Goal: Information Seeking & Learning: Learn about a topic

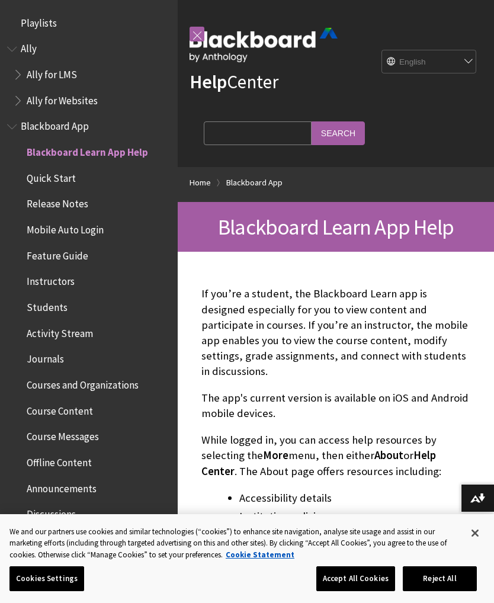
scroll to position [123, 0]
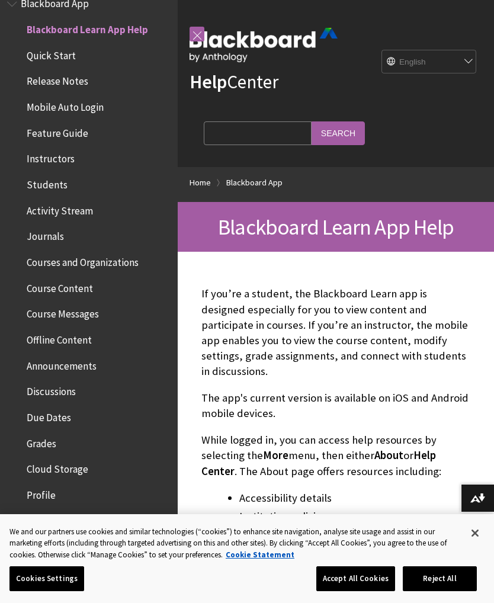
click at [454, 63] on select "English عربية Català Cymraeg Deutsch Español Suomi Français עברית Italiano 日本語 …" at bounding box center [429, 62] width 95 height 24
select select "/ar-sa/Blackboard_App"
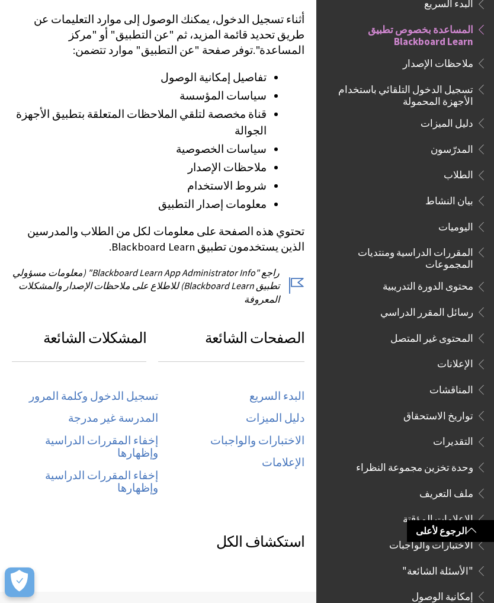
scroll to position [360, 0]
click at [120, 433] on link "إخفاء المقررات الدراسية وإظهارها" at bounding box center [85, 446] width 146 height 26
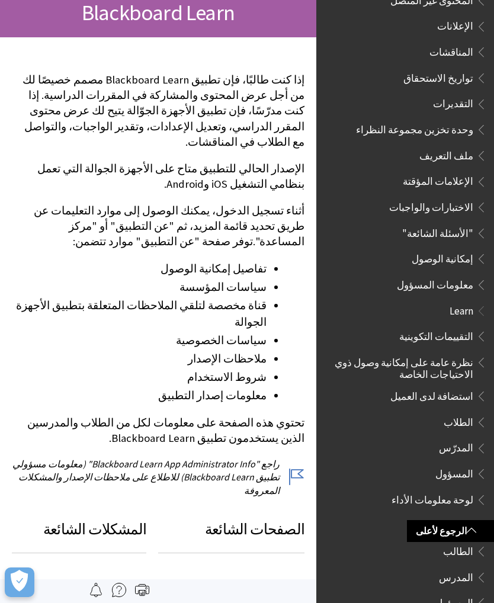
scroll to position [459, 0]
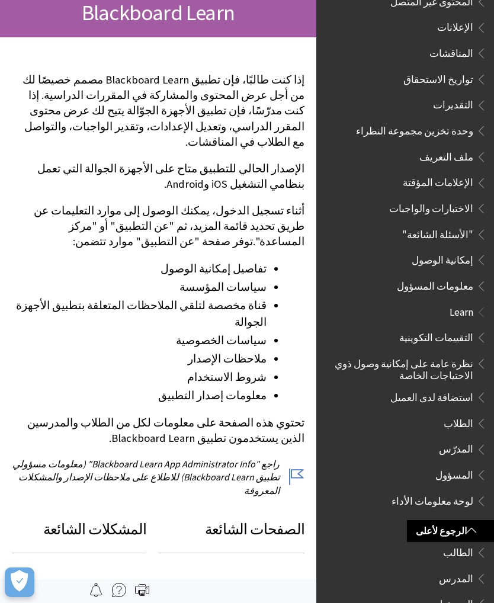
click at [445, 224] on span ""الأسئلة الشائعة"" at bounding box center [437, 232] width 71 height 16
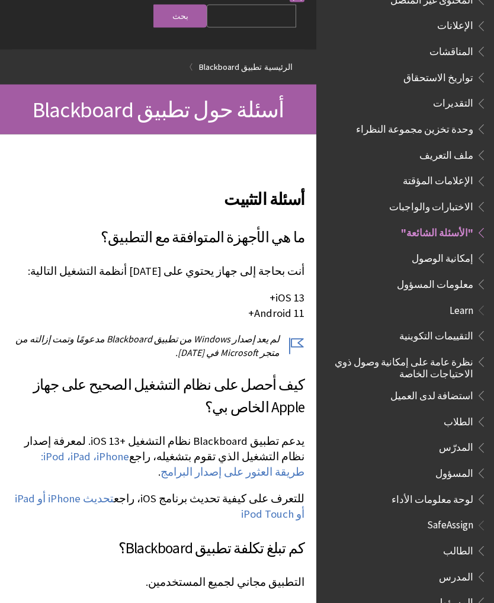
scroll to position [46, 0]
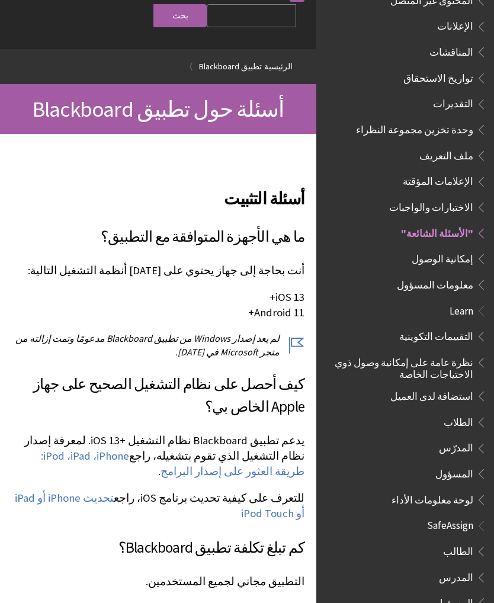
click at [464, 412] on span "الطلاب" at bounding box center [458, 420] width 30 height 16
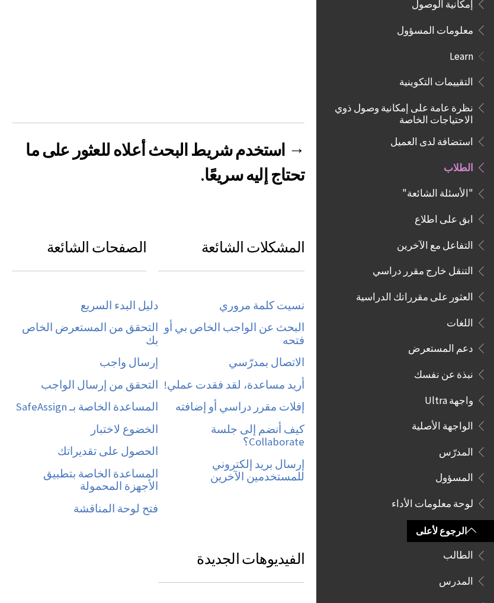
scroll to position [371, 0]
click at [285, 379] on link "أريد مساعدة، لقد فقدت عملي!" at bounding box center [233, 386] width 141 height 14
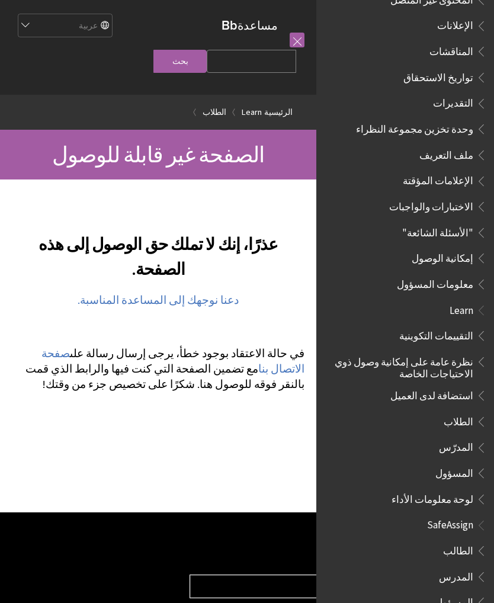
scroll to position [460, 0]
click at [465, 541] on span "الطالب" at bounding box center [458, 549] width 30 height 16
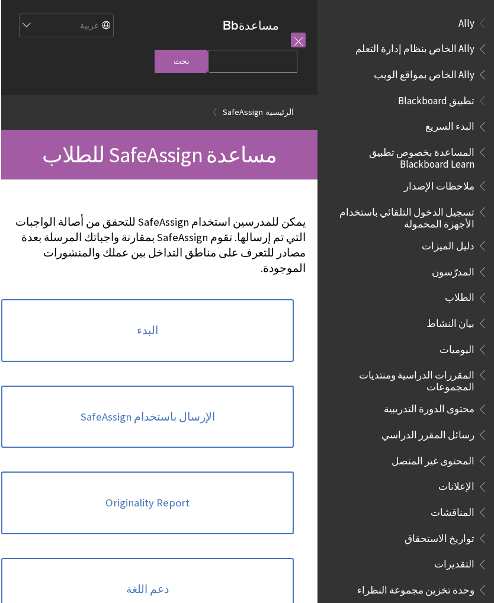
click at [466, 296] on span "الطلاب" at bounding box center [458, 296] width 30 height 16
click at [473, 293] on span "Book outline for Blackboard App Help" at bounding box center [479, 295] width 12 height 15
click at [458, 302] on span "الطلاب" at bounding box center [408, 298] width 158 height 20
click at [458, 301] on span "الطلاب" at bounding box center [408, 298] width 158 height 20
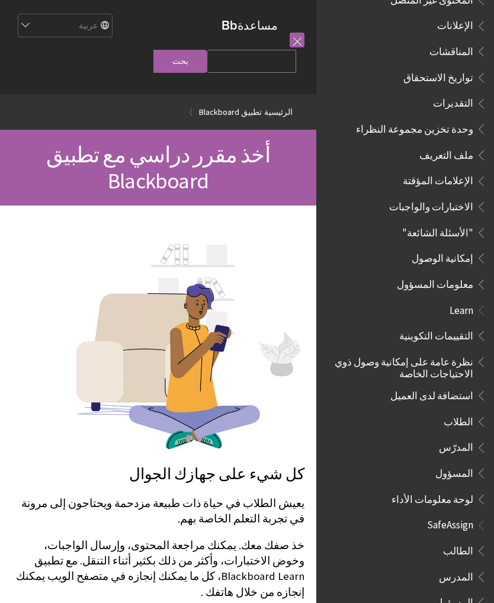
scroll to position [460, 0]
click at [265, 73] on input "Search Query" at bounding box center [251, 61] width 89 height 23
type input "دعم"
click at [207, 73] on input "بحث" at bounding box center [179, 61] width 53 height 23
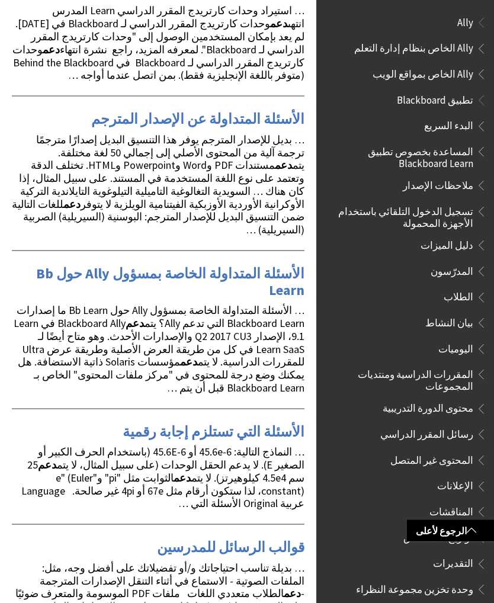
scroll to position [2728, 0]
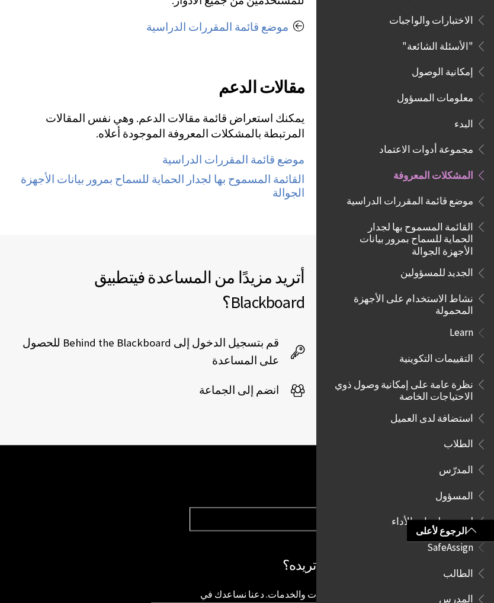
scroll to position [2174, 0]
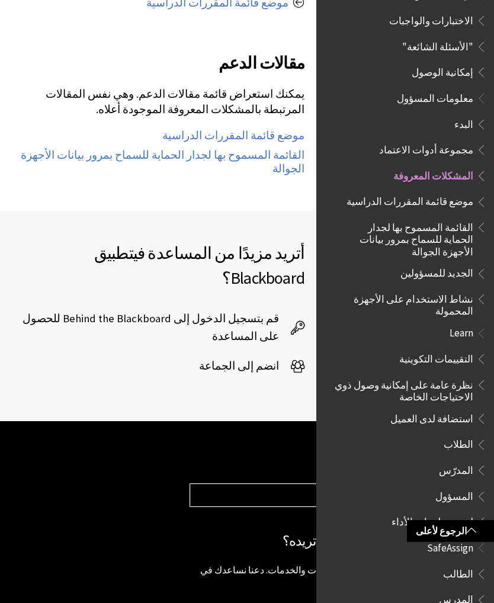
click at [232, 310] on span "قم بتسجيل الدخول إلى Behind the Blackboard للحصول على المساعدة" at bounding box center [151, 328] width 279 height 36
